Goal: Transaction & Acquisition: Purchase product/service

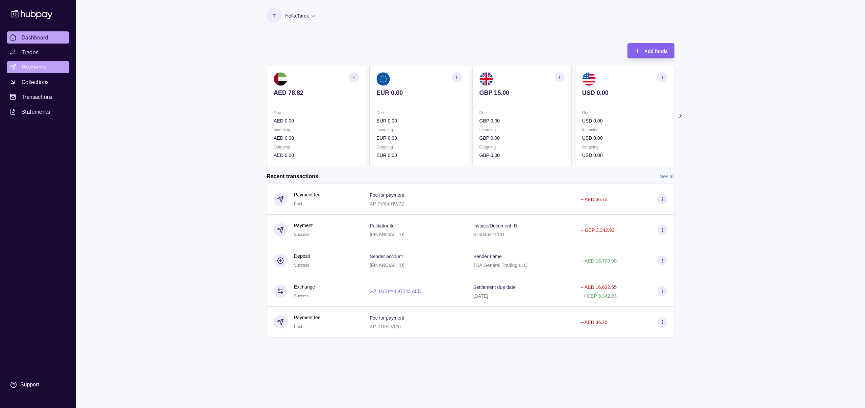
click at [45, 68] on link "Payments" at bounding box center [38, 67] width 62 height 12
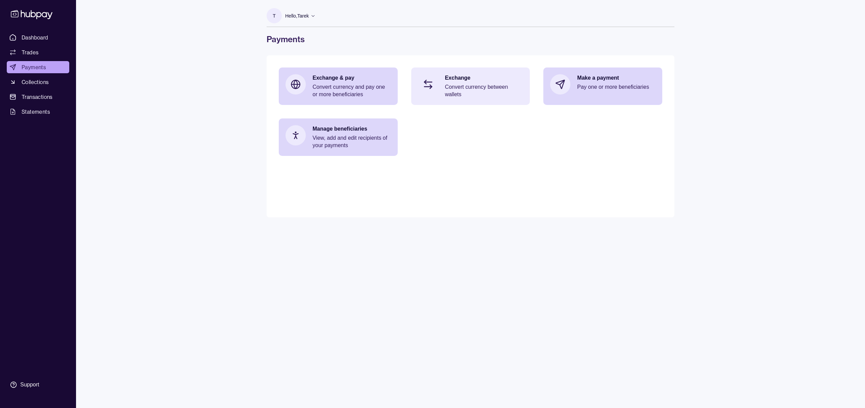
click at [465, 89] on p "Convert currency between wallets" at bounding box center [484, 90] width 78 height 15
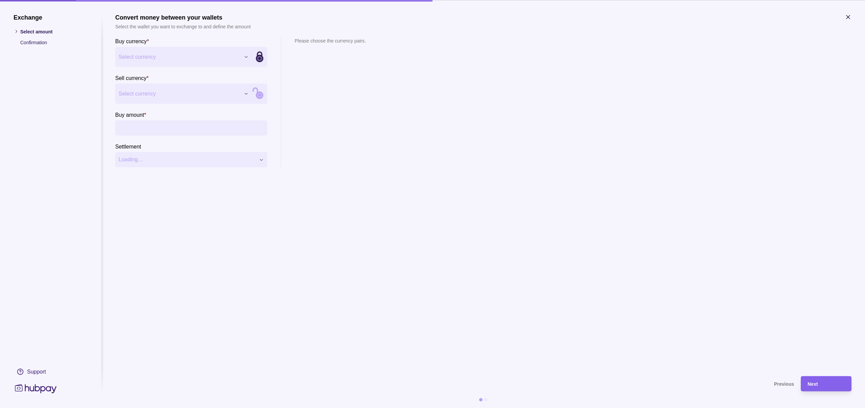
click at [244, 408] on div "Exchange Select amount Confirmation Support Convert money between your wallets …" at bounding box center [432, 408] width 865 height 0
click at [245, 408] on div "Exchange Select amount Confirmation Support Convert money between your wallets …" at bounding box center [432, 408] width 865 height 0
click at [136, 126] on input "Buy amount *" at bounding box center [198, 127] width 132 height 15
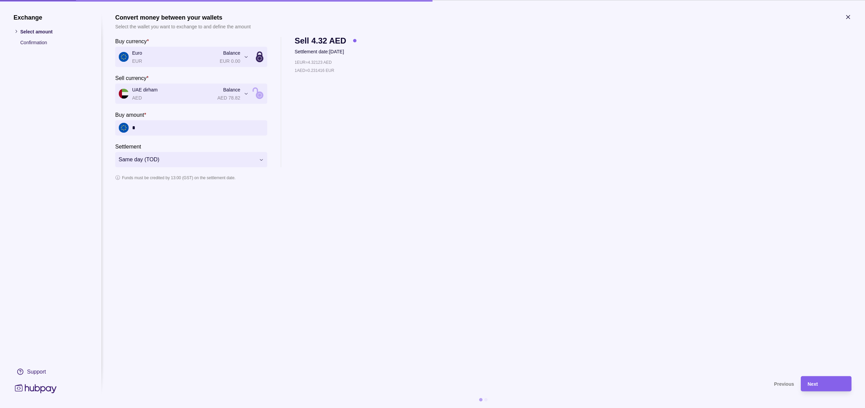
type input "*"
type input "******"
click at [817, 384] on span "Next" at bounding box center [812, 384] width 10 height 5
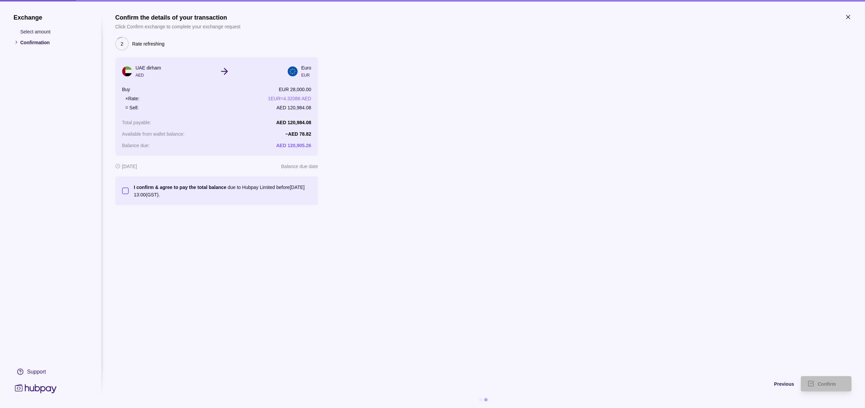
click at [126, 192] on button "I confirm & agree to pay the total balance due to Hubpay Limited before [DATE] …" at bounding box center [125, 190] width 7 height 7
click at [824, 384] on span "Confirm" at bounding box center [827, 384] width 18 height 5
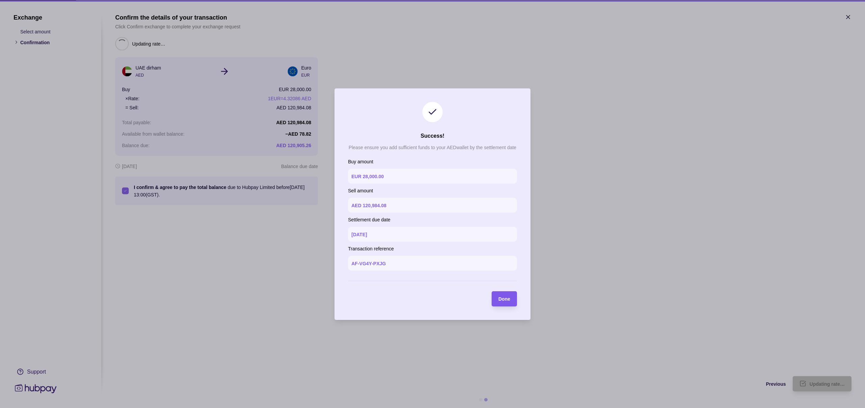
click at [504, 300] on span "Done" at bounding box center [504, 299] width 12 height 5
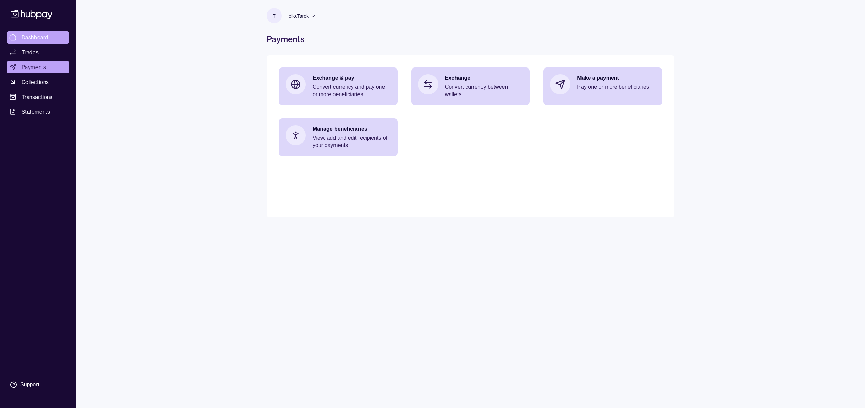
click at [41, 37] on span "Dashboard" at bounding box center [35, 37] width 27 height 8
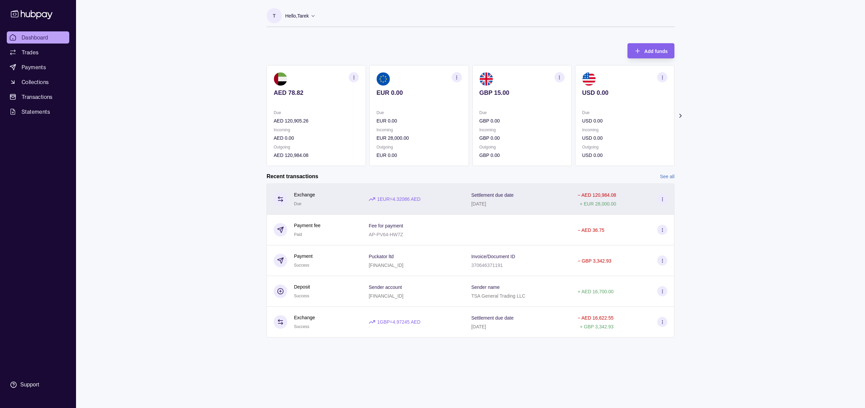
click at [662, 201] on circle at bounding box center [662, 201] width 0 height 0
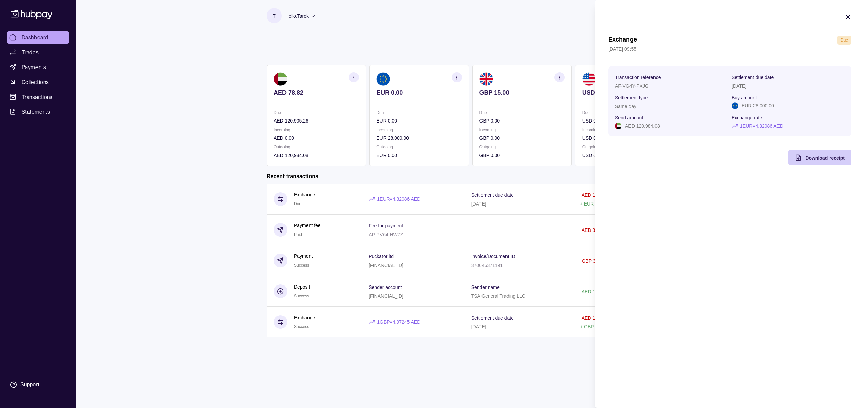
click at [812, 155] on span "Download receipt" at bounding box center [825, 157] width 40 height 5
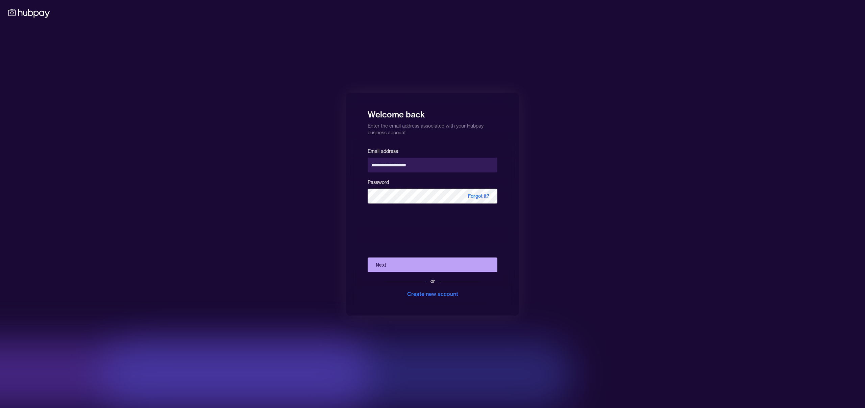
drag, startPoint x: 381, startPoint y: 265, endPoint x: 379, endPoint y: 261, distance: 3.5
click at [380, 263] on button "Next" at bounding box center [433, 265] width 130 height 15
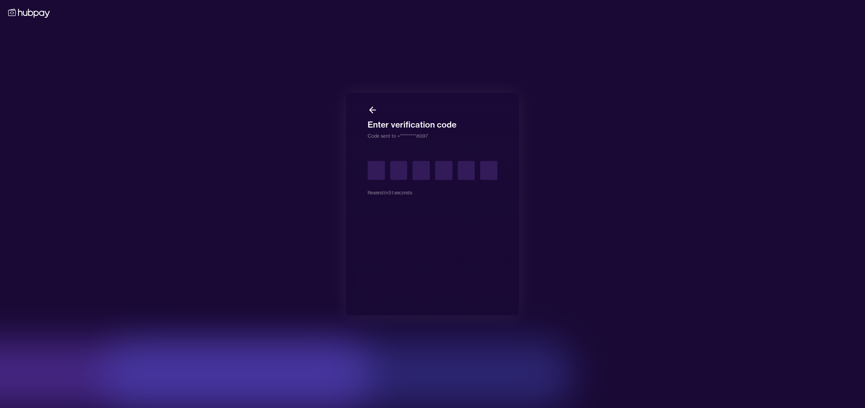
type input "*"
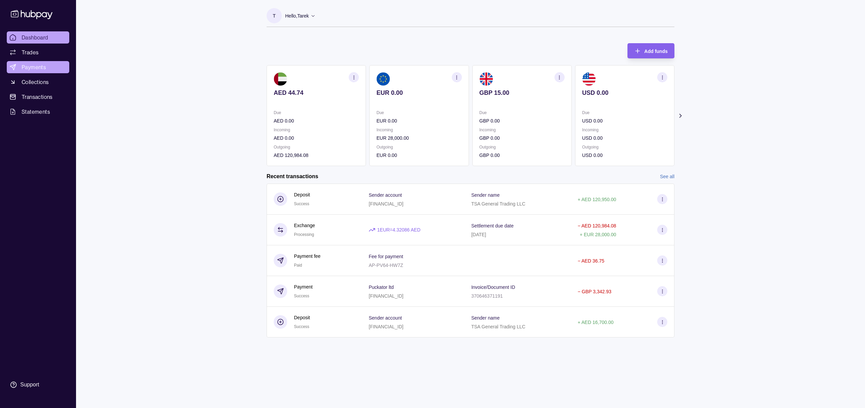
click at [27, 68] on span "Payments" at bounding box center [34, 67] width 24 height 8
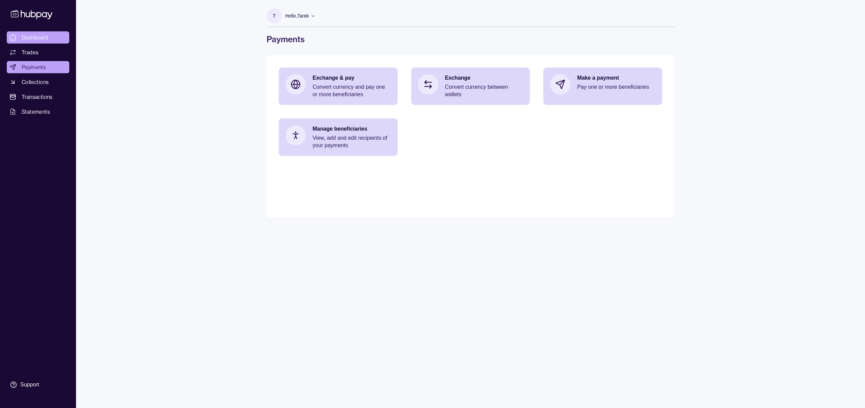
click at [35, 37] on span "Dashboard" at bounding box center [35, 37] width 27 height 8
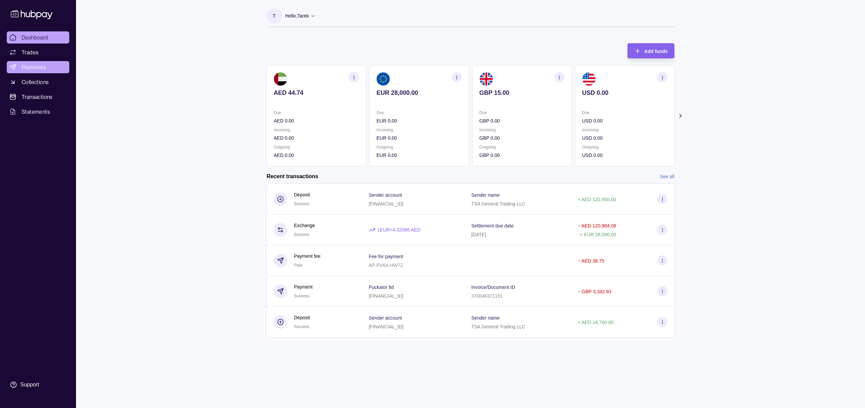
click at [44, 67] on span "Payments" at bounding box center [34, 67] width 24 height 8
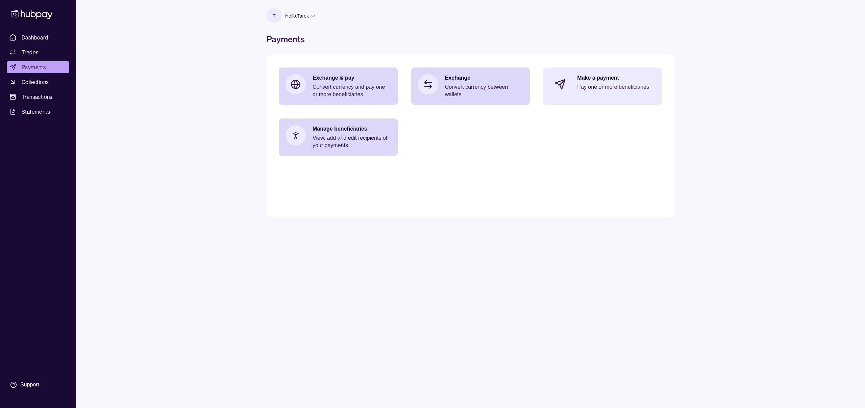
click at [609, 85] on p "Pay one or more beneficiaries" at bounding box center [616, 86] width 78 height 7
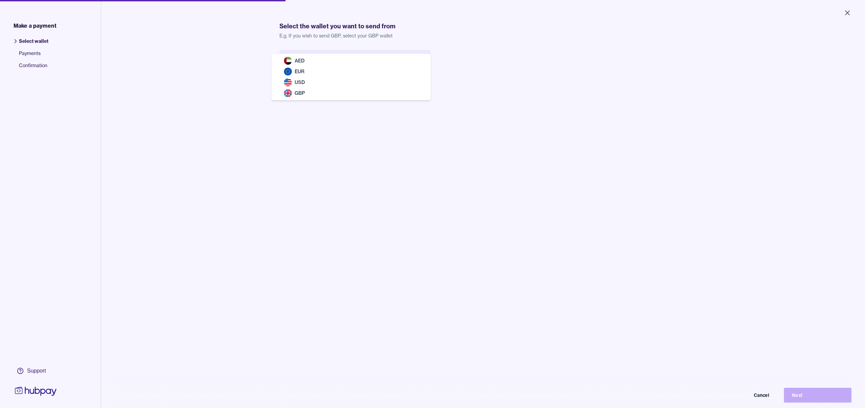
click at [423, 61] on body "Close Make a payment Select wallet Payments Confirmation Support Select the wal…" at bounding box center [432, 204] width 865 height 408
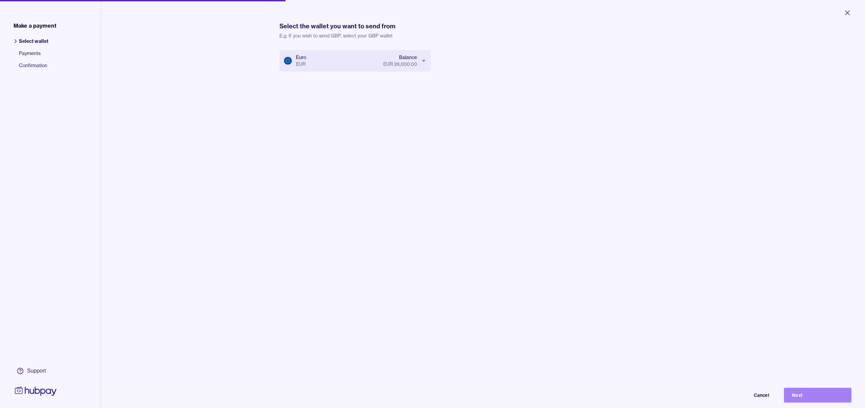
click at [797, 395] on button "Next" at bounding box center [818, 395] width 68 height 15
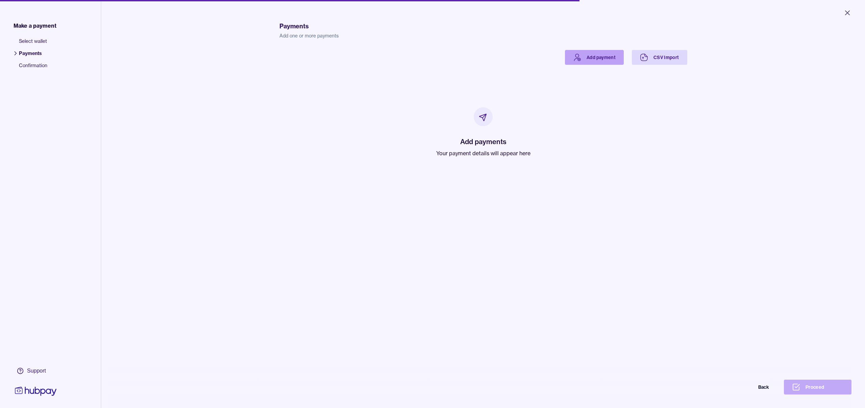
click at [606, 57] on link "Add payment" at bounding box center [594, 57] width 59 height 15
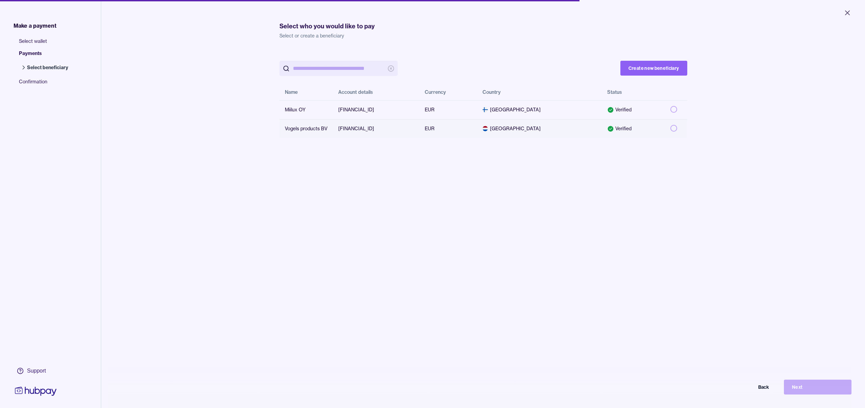
click at [670, 128] on button "button" at bounding box center [673, 128] width 7 height 7
click at [798, 390] on button "Next" at bounding box center [818, 387] width 68 height 15
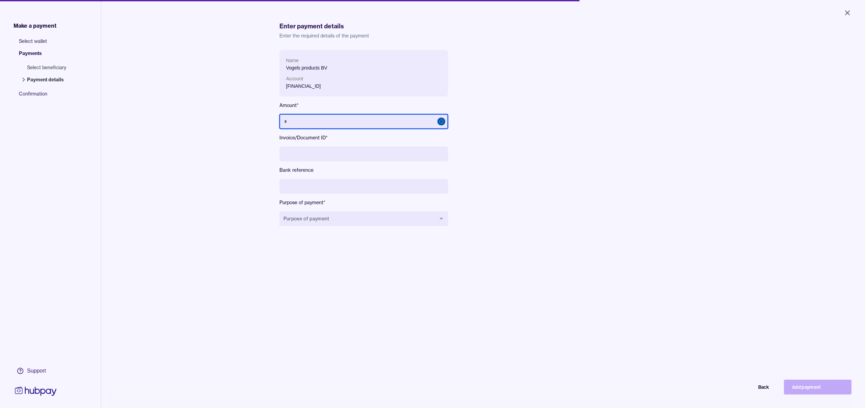
click at [298, 121] on input "text" at bounding box center [363, 121] width 169 height 15
type input "******"
click at [291, 153] on input at bounding box center [363, 154] width 169 height 15
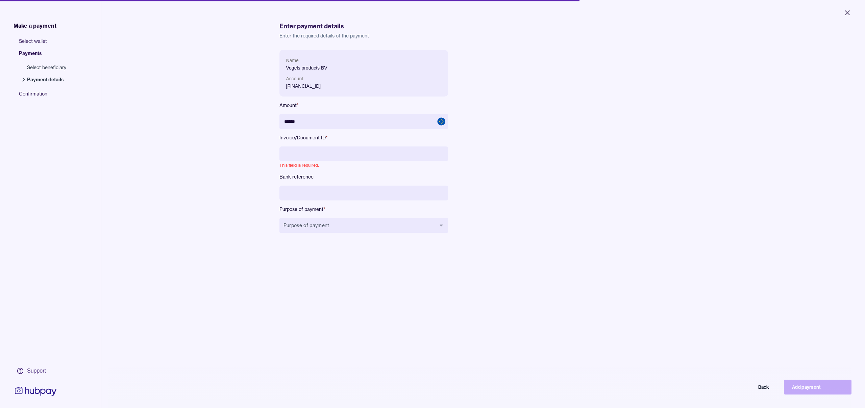
paste input "********"
type input "********"
click at [309, 220] on button "Purpose of payment" at bounding box center [363, 218] width 169 height 15
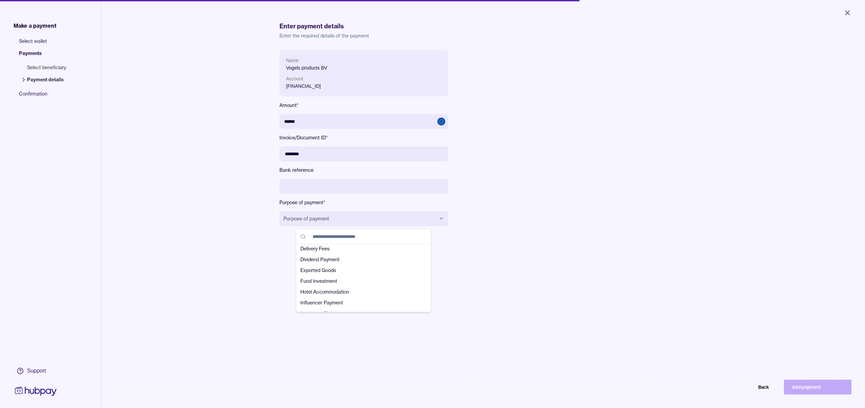
scroll to position [51, 0]
click at [323, 276] on span "Exported Goods" at bounding box center [359, 275] width 118 height 7
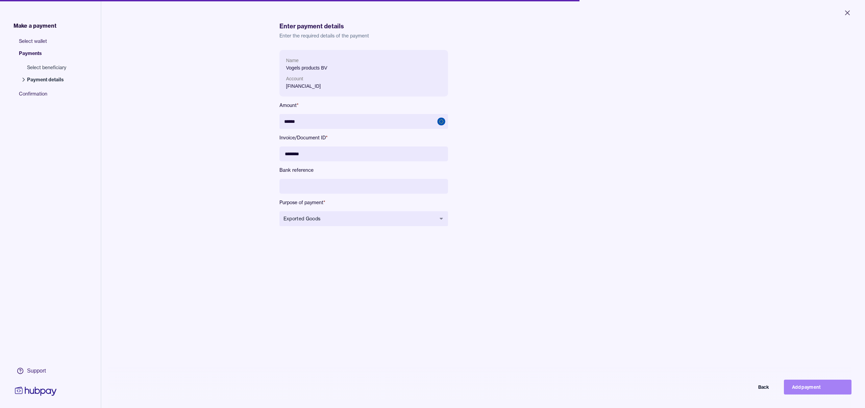
click at [802, 385] on button "Add payment" at bounding box center [818, 387] width 68 height 15
type input "*****"
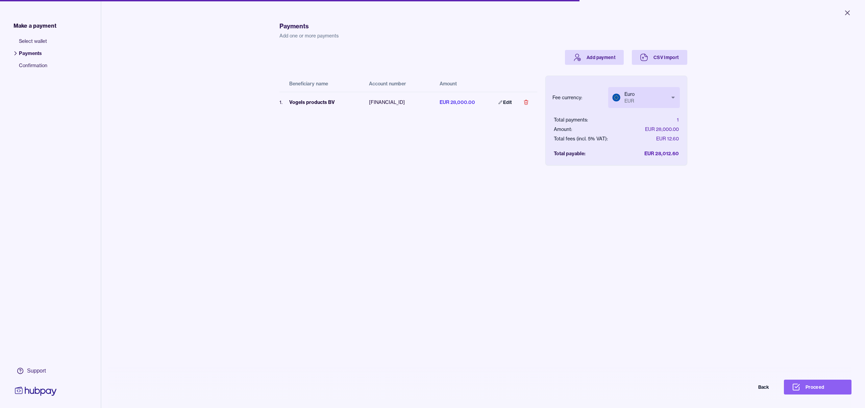
click at [674, 97] on body "Close Make a payment Select wallet Payments Confirmation Support Payments Add o…" at bounding box center [432, 204] width 865 height 408
select select "***"
click at [808, 387] on button "Proceed" at bounding box center [818, 387] width 68 height 15
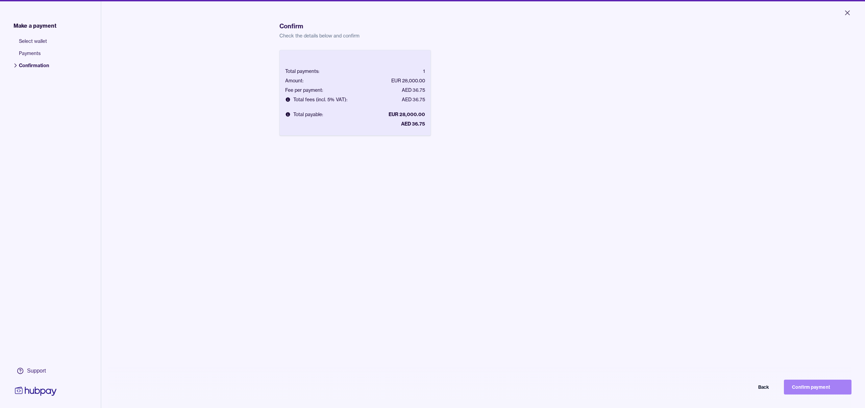
click at [816, 388] on button "Confirm payment" at bounding box center [818, 387] width 68 height 15
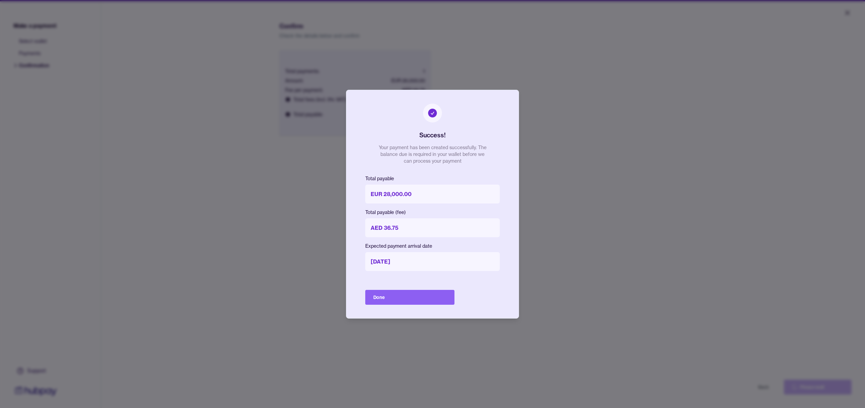
click at [415, 297] on button "Done" at bounding box center [409, 297] width 89 height 15
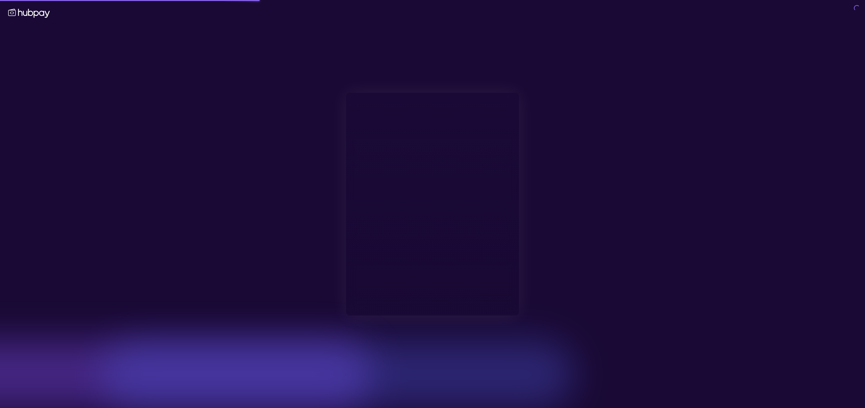
type input "**********"
